Goal: Register for event/course

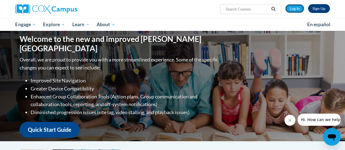
click at [291, 12] on link "Log In" at bounding box center [294, 8] width 19 height 9
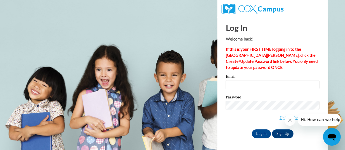
type input "limpertmegan@rsdmo.org"
click at [264, 135] on input "Log In" at bounding box center [261, 133] width 19 height 9
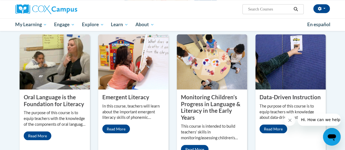
scroll to position [469, 0]
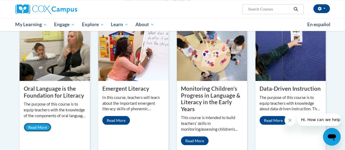
click at [40, 123] on link "Read More" at bounding box center [38, 127] width 28 height 9
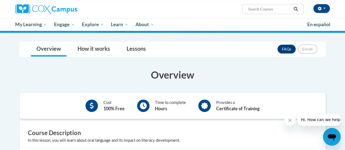
scroll to position [55, 0]
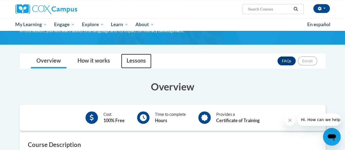
click at [134, 63] on link "Lessons" at bounding box center [136, 61] width 30 height 15
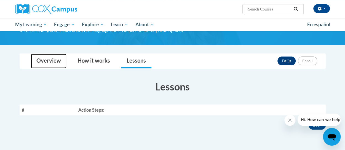
click at [49, 60] on link "Overview" at bounding box center [49, 61] width 36 height 15
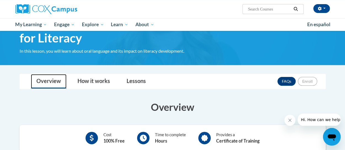
scroll to position [28, 0]
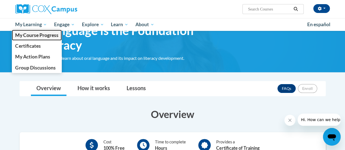
click at [38, 33] on span "My Course Progress" at bounding box center [36, 35] width 43 height 6
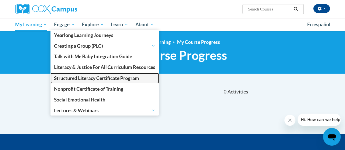
click at [73, 74] on link "Structured Literacy Certificate Program" at bounding box center [104, 78] width 108 height 11
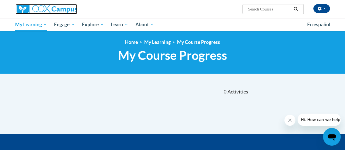
click at [35, 11] on img at bounding box center [46, 9] width 62 height 10
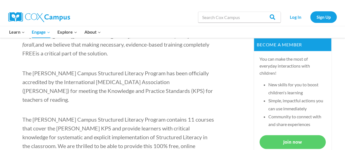
scroll to position [248, 0]
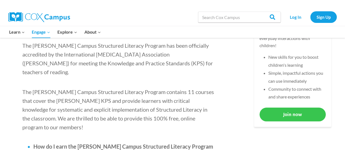
click at [268, 111] on link "Join now" at bounding box center [293, 115] width 66 height 14
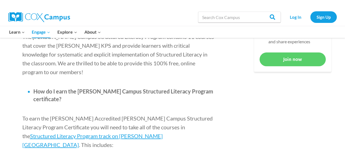
scroll to position [331, 0]
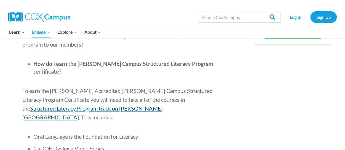
click at [136, 105] on span "Structured Literacy Program track on [PERSON_NAME][GEOGRAPHIC_DATA]" at bounding box center [92, 112] width 140 height 15
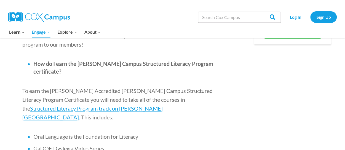
click at [0, 0] on link "Structured Literacy Certificate Program" at bounding box center [0, 0] width 0 height 0
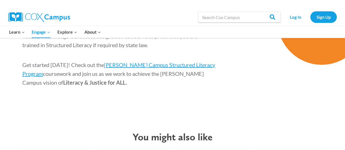
scroll to position [855, 0]
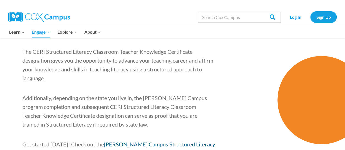
click at [115, 141] on span "[PERSON_NAME] Campus Structured Literacy Program" at bounding box center [118, 148] width 193 height 15
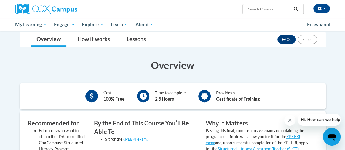
scroll to position [28, 0]
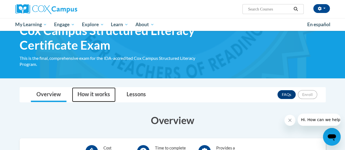
click at [94, 96] on link "How it works" at bounding box center [94, 94] width 44 height 15
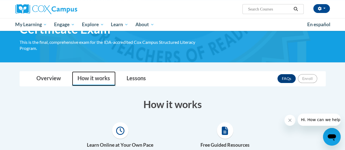
scroll to position [55, 0]
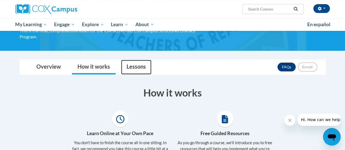
click at [134, 71] on link "Lessons" at bounding box center [136, 67] width 30 height 15
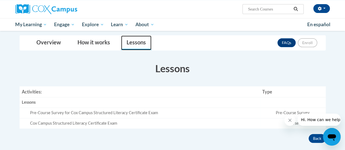
scroll to position [110, 0]
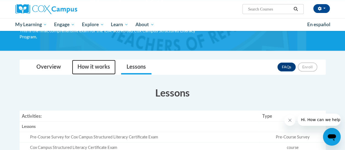
click at [108, 64] on link "How it works" at bounding box center [94, 67] width 44 height 15
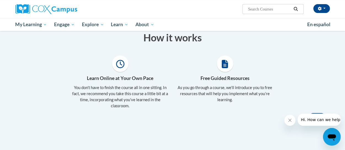
click at [119, 67] on icon at bounding box center [120, 64] width 8 height 8
click at [118, 92] on p "You don’t have to finish the course all in one sitting. In fact, we recommend y…" at bounding box center [120, 97] width 97 height 24
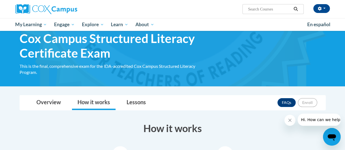
scroll to position [28, 0]
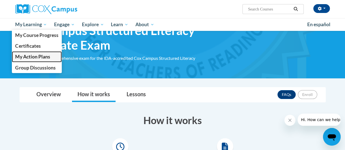
click at [35, 57] on span "My Action Plans" at bounding box center [32, 57] width 35 height 6
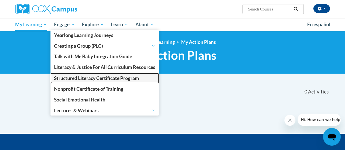
click at [77, 77] on span "Structured Literacy Certificate Program" at bounding box center [96, 78] width 85 height 6
click at [70, 75] on span "Structured Literacy Certificate Program" at bounding box center [96, 78] width 85 height 6
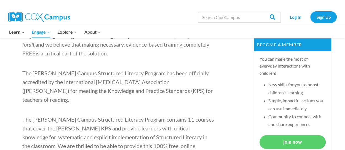
scroll to position [276, 0]
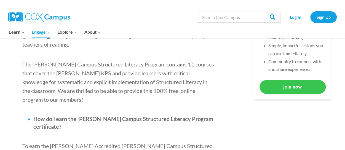
click at [291, 87] on link "Join now" at bounding box center [293, 87] width 66 height 14
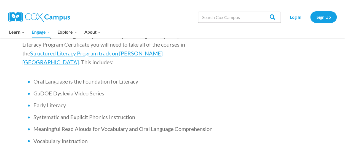
scroll to position [331, 0]
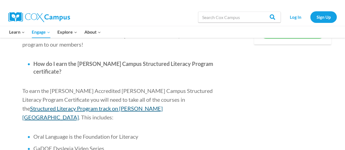
click at [140, 105] on span "Structured Literacy Program track on [PERSON_NAME][GEOGRAPHIC_DATA]" at bounding box center [92, 112] width 140 height 15
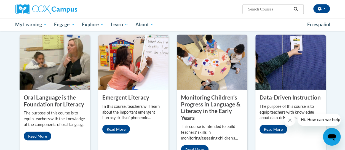
scroll to position [469, 0]
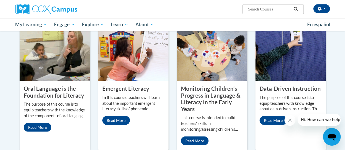
click at [47, 70] on img at bounding box center [55, 53] width 70 height 55
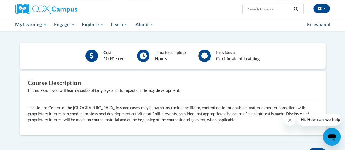
scroll to position [55, 0]
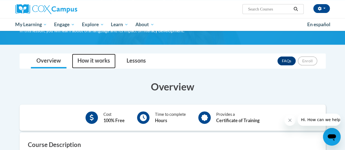
click at [90, 58] on link "How it works" at bounding box center [94, 61] width 44 height 15
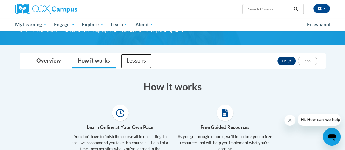
click at [133, 63] on link "Lessons" at bounding box center [136, 61] width 30 height 15
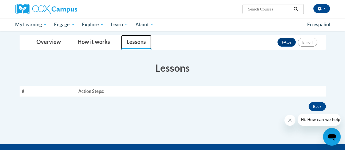
scroll to position [83, 0]
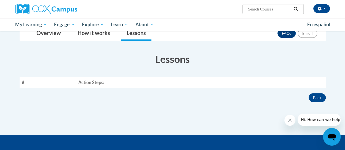
click at [116, 78] on th "Action Steps:" at bounding box center [200, 82] width 249 height 11
click at [107, 81] on th "Action Steps:" at bounding box center [200, 82] width 249 height 11
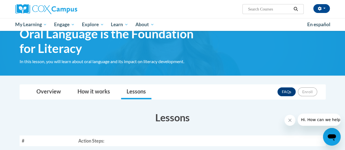
scroll to position [0, 0]
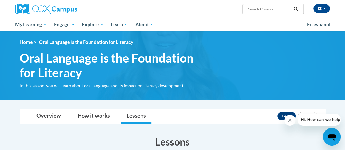
click at [310, 119] on span "Hi. How can we help?" at bounding box center [321, 120] width 41 height 4
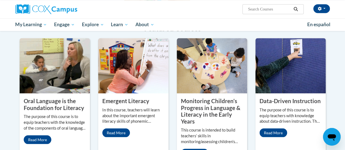
scroll to position [469, 0]
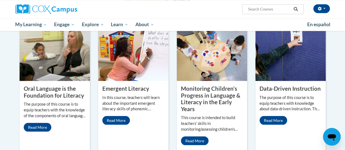
click at [48, 67] on img at bounding box center [55, 53] width 70 height 55
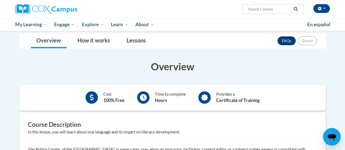
scroll to position [55, 0]
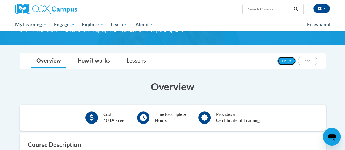
click at [291, 65] on link "FAQs" at bounding box center [287, 61] width 18 height 9
click at [324, 8] on span "button" at bounding box center [324, 8] width 2 height 1
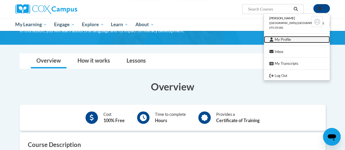
click at [296, 42] on link "My Profile" at bounding box center [297, 39] width 66 height 7
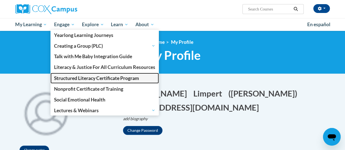
click at [90, 78] on span "Structured Literacy Certificate Program" at bounding box center [96, 78] width 85 height 6
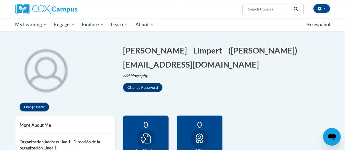
scroll to position [110, 0]
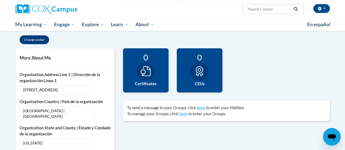
click at [127, 70] on div "0 Certificates" at bounding box center [146, 70] width 46 height 44
click at [140, 73] on div at bounding box center [146, 71] width 18 height 19
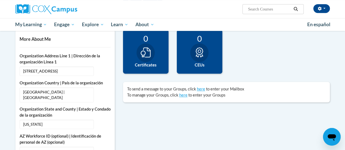
scroll to position [138, 0]
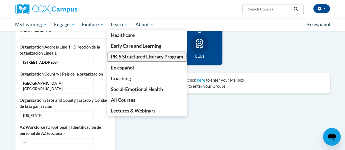
click at [122, 57] on span "PK-5 Structured Literacy Program" at bounding box center [147, 57] width 72 height 6
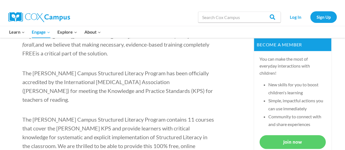
scroll to position [248, 0]
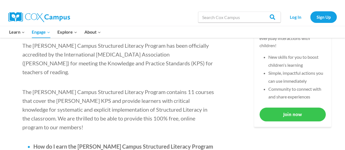
click at [287, 111] on link "Join now" at bounding box center [293, 115] width 66 height 14
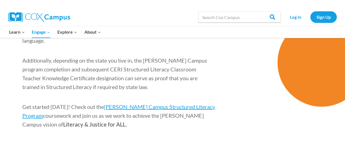
scroll to position [860, 0]
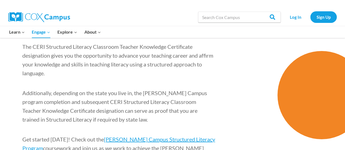
click at [0, 0] on link "Literacy & Justice for All Curriculum Resources" at bounding box center [0, 0] width 0 height 0
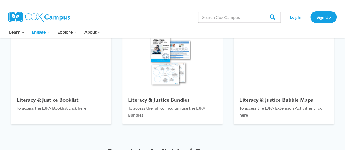
scroll to position [635, 0]
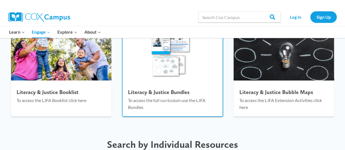
click at [159, 91] on h4 "Literacy & Justice Bundles" at bounding box center [172, 92] width 89 height 7
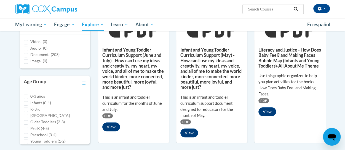
scroll to position [4, 0]
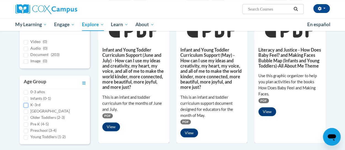
click at [27, 105] on input "K-3rd" at bounding box center [26, 105] width 4 height 4
checkbox input "true"
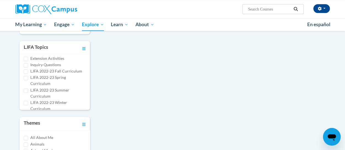
scroll to position [1, 0]
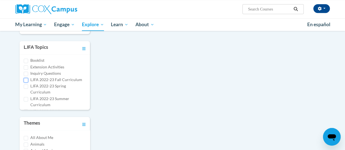
click at [27, 78] on input "LJFA 2022-23 Fall Curriculum" at bounding box center [26, 80] width 4 height 4
checkbox input "true"
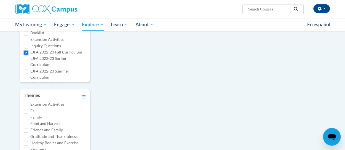
scroll to position [133, 0]
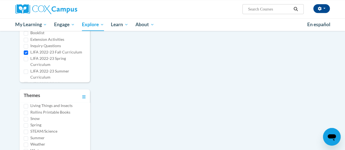
click at [105, 102] on div "0 Assets « » Browsing Search resources Type Video (0)" at bounding box center [172, 1] width 323 height 327
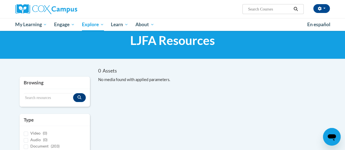
scroll to position [28, 0]
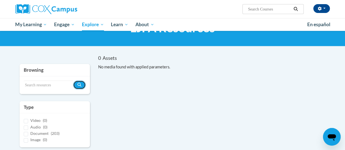
click at [84, 87] on button "Search resources" at bounding box center [79, 85] width 13 height 9
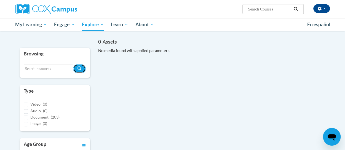
scroll to position [55, 0]
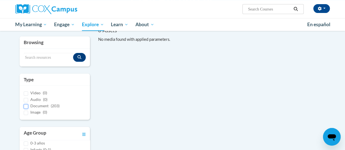
click at [26, 105] on input "Document (203)" at bounding box center [26, 106] width 4 height 4
checkbox input "true"
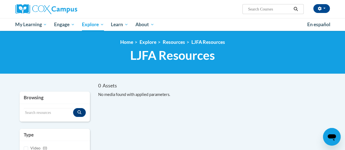
scroll to position [28, 0]
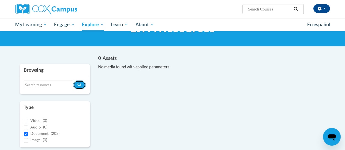
click at [82, 86] on button "Search resources" at bounding box center [79, 85] width 13 height 9
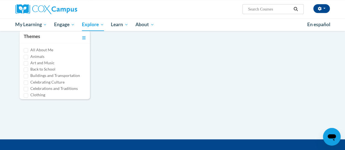
scroll to position [0, 0]
click at [28, 70] on input "Back to School" at bounding box center [26, 71] width 4 height 4
checkbox input "true"
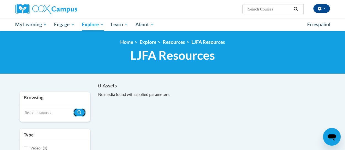
click at [81, 109] on button "Search resources" at bounding box center [79, 112] width 13 height 9
click at [55, 110] on input "Search resources" at bounding box center [48, 112] width 49 height 9
type input "writing"
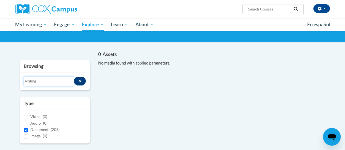
scroll to position [23, 0]
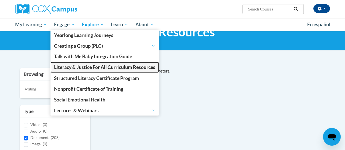
click at [78, 65] on span "Literacy & Justice For All Curriculum Resources" at bounding box center [104, 67] width 101 height 6
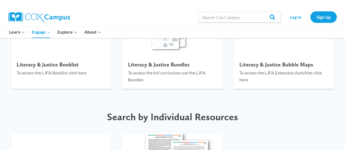
scroll to position [635, 0]
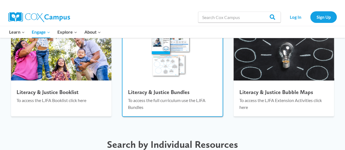
click at [141, 92] on h4 "Literacy & Justice Bundles" at bounding box center [172, 92] width 89 height 7
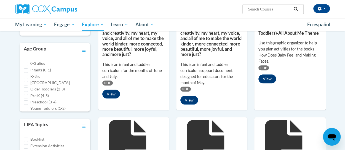
scroll to position [138, 0]
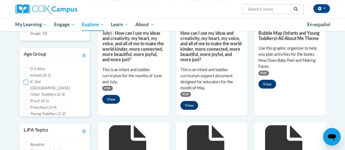
click at [25, 81] on input "K-3rd" at bounding box center [26, 82] width 4 height 4
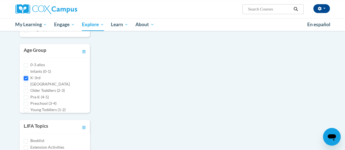
scroll to position [134, 0]
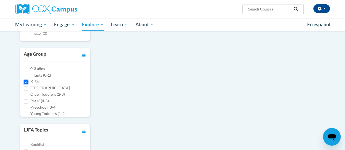
click at [26, 80] on input "K-3rd" at bounding box center [26, 82] width 4 height 4
checkbox input "false"
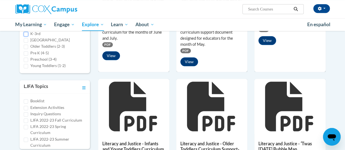
scroll to position [193, 0]
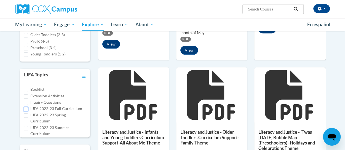
click at [27, 108] on input "LJFA 2022-23 Fall Curriculum" at bounding box center [26, 109] width 4 height 4
checkbox input "true"
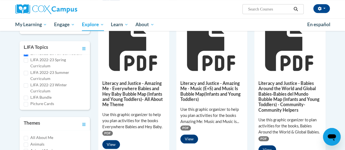
scroll to position [29, 0]
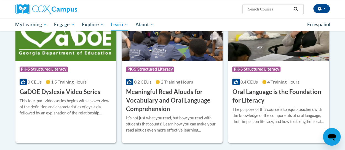
scroll to position [359, 0]
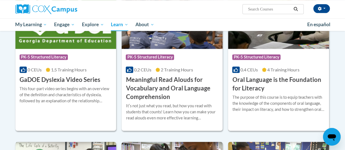
click at [250, 86] on h3 "Oral Language is the Foundation for Literacy" at bounding box center [278, 84] width 93 height 17
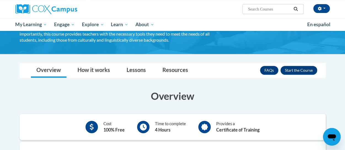
scroll to position [83, 0]
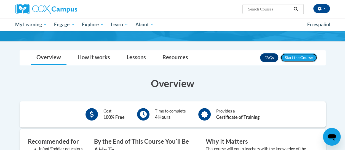
click at [289, 57] on button "Enroll" at bounding box center [299, 57] width 37 height 9
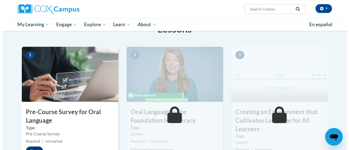
scroll to position [138, 0]
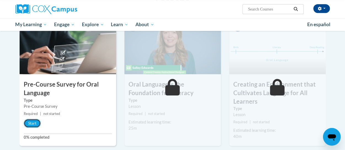
click at [28, 122] on button "Start" at bounding box center [32, 123] width 17 height 9
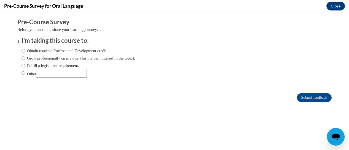
scroll to position [0, 0]
click at [22, 58] on input "Grow professionally on my own (for my own interest in the topic)." at bounding box center [24, 58] width 4 height 6
radio input "true"
click at [307, 97] on input "Submit feedback" at bounding box center [314, 97] width 35 height 9
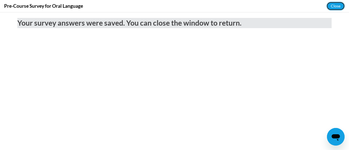
click at [339, 3] on button "Close" at bounding box center [336, 6] width 18 height 9
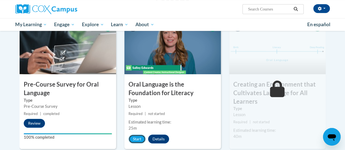
click at [139, 139] on button "Start" at bounding box center [137, 139] width 17 height 9
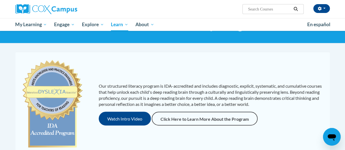
scroll to position [55, 0]
